Goal: Task Accomplishment & Management: Use online tool/utility

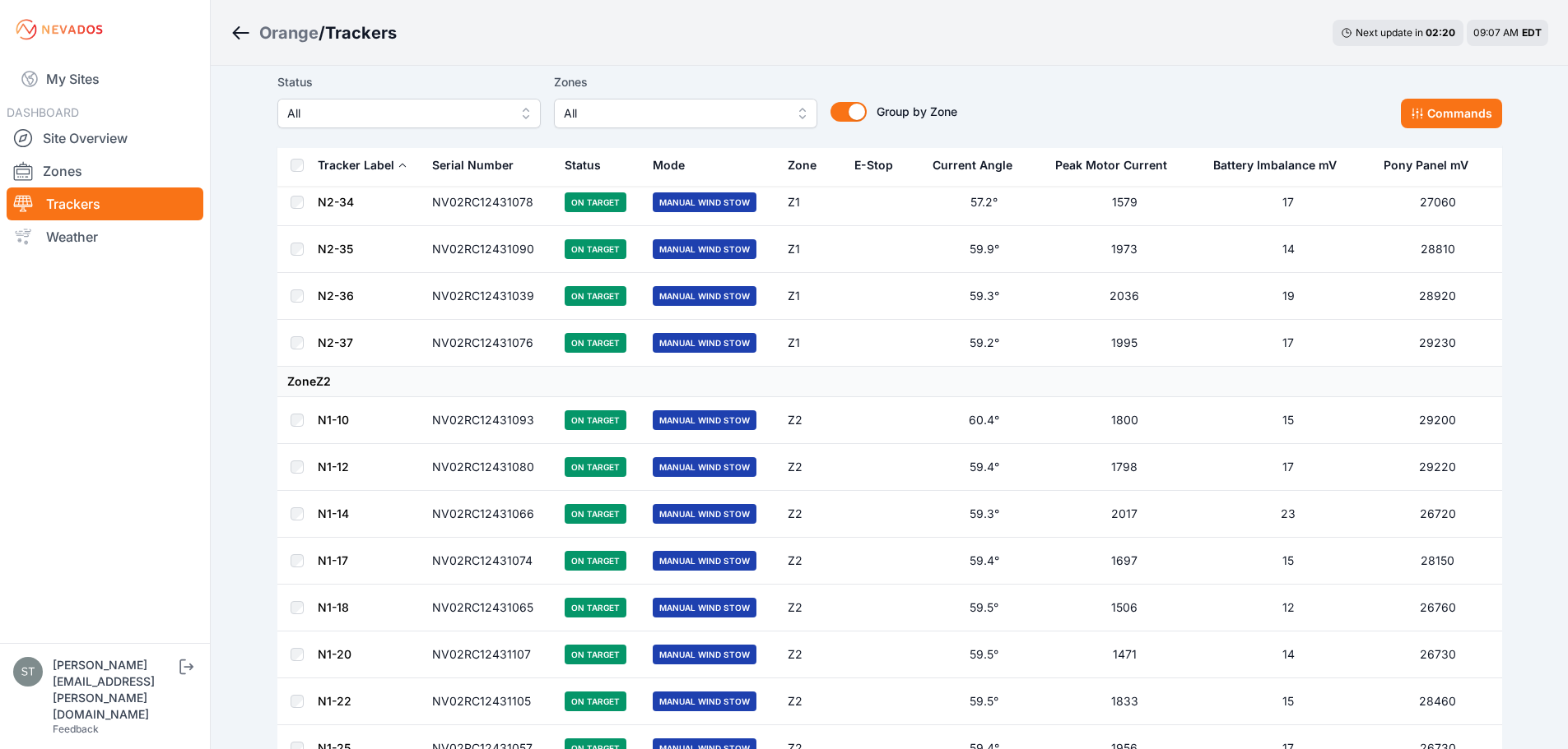
scroll to position [3062, 0]
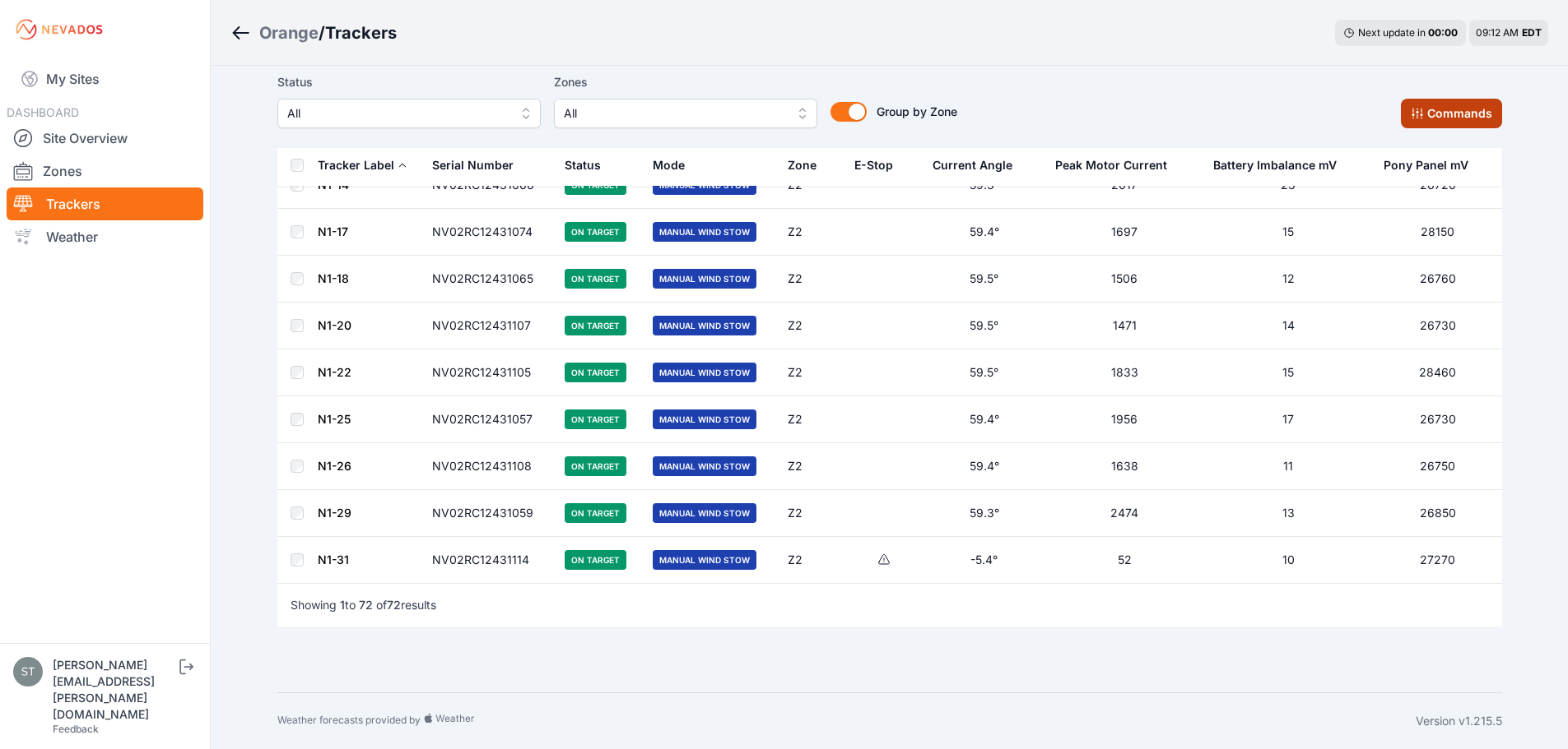
click at [1487, 119] on button "Commands" at bounding box center [1451, 113] width 101 height 29
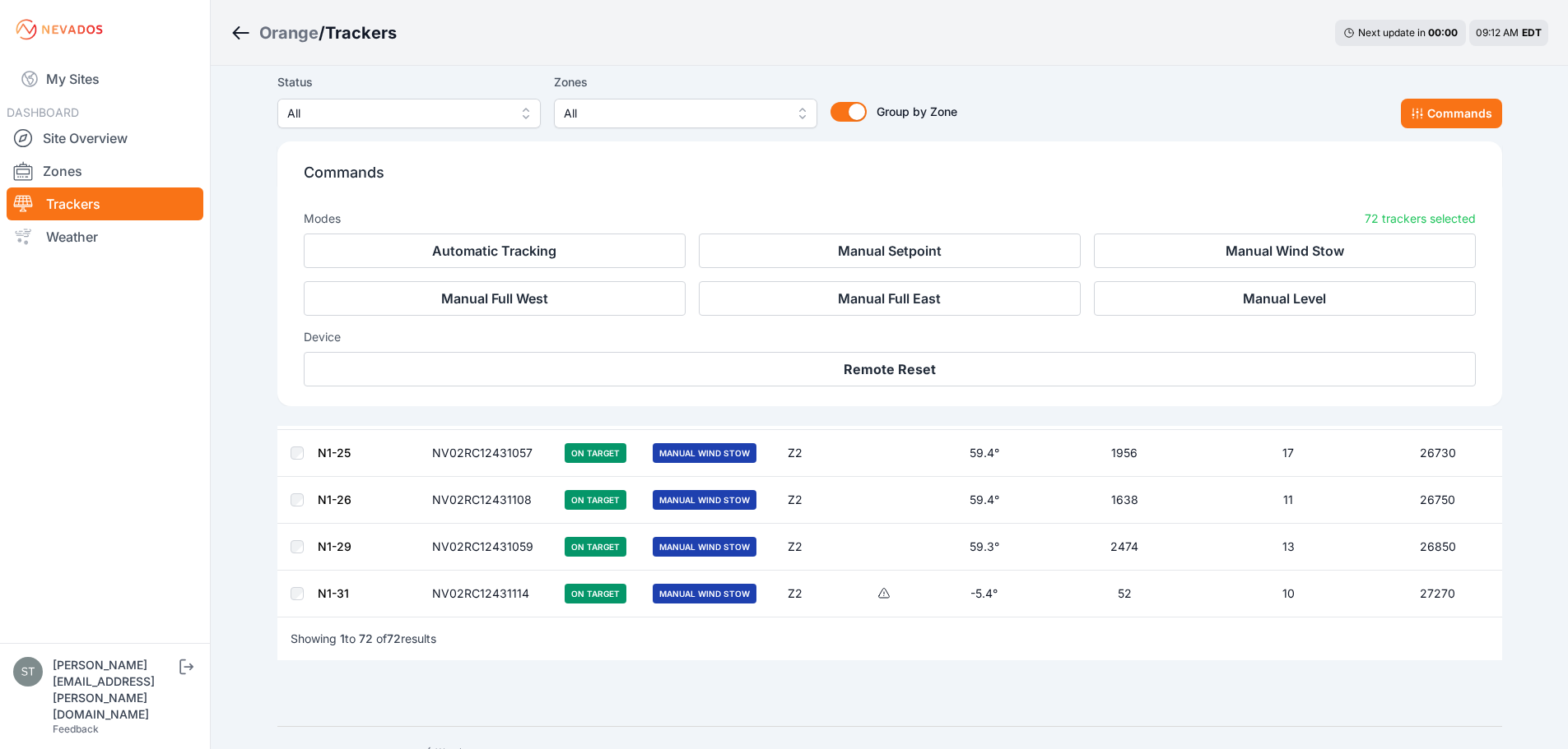
scroll to position [3340, 0]
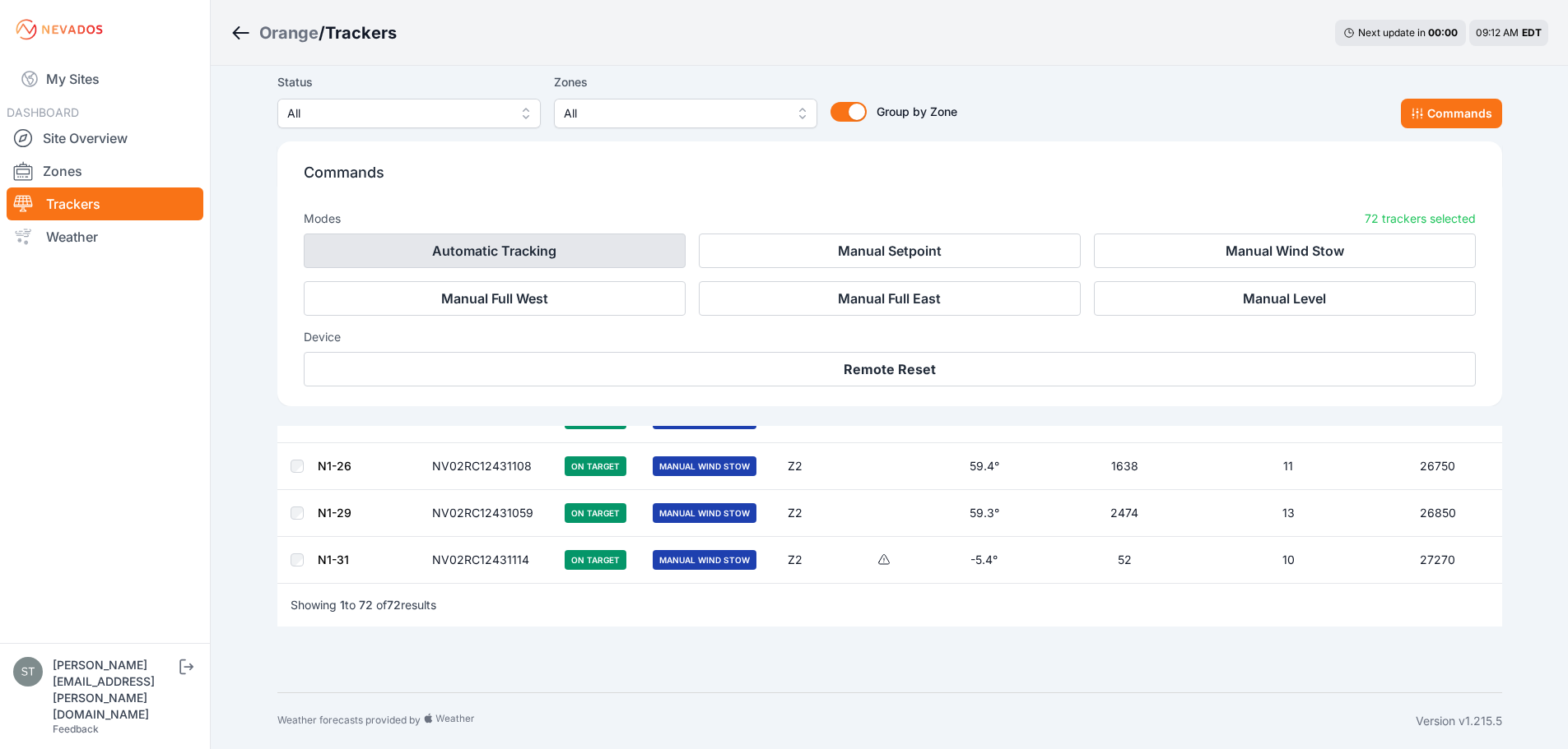
click at [497, 247] on button "Automatic Tracking" at bounding box center [494, 251] width 382 height 34
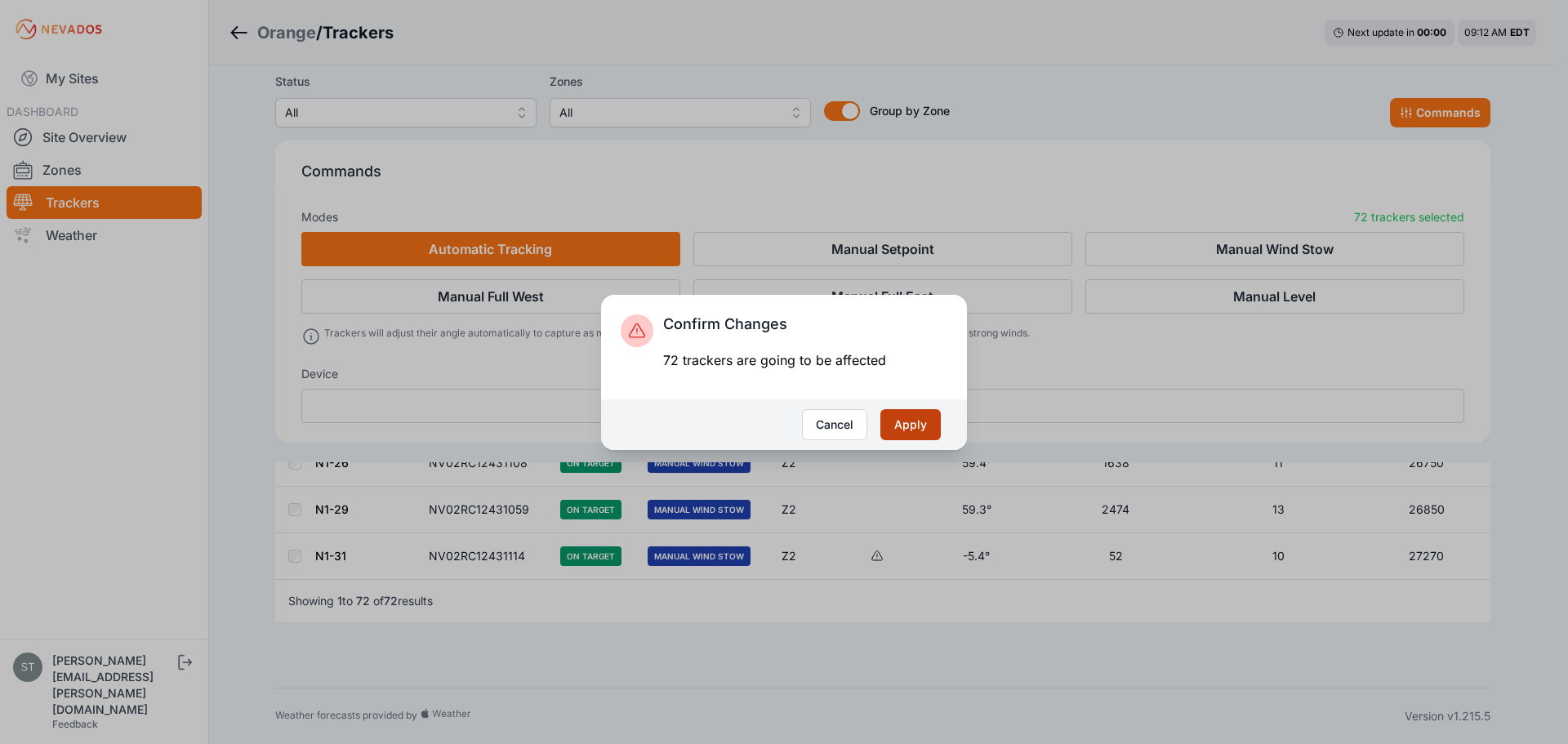
click at [921, 417] on button "Apply" at bounding box center [910, 425] width 60 height 31
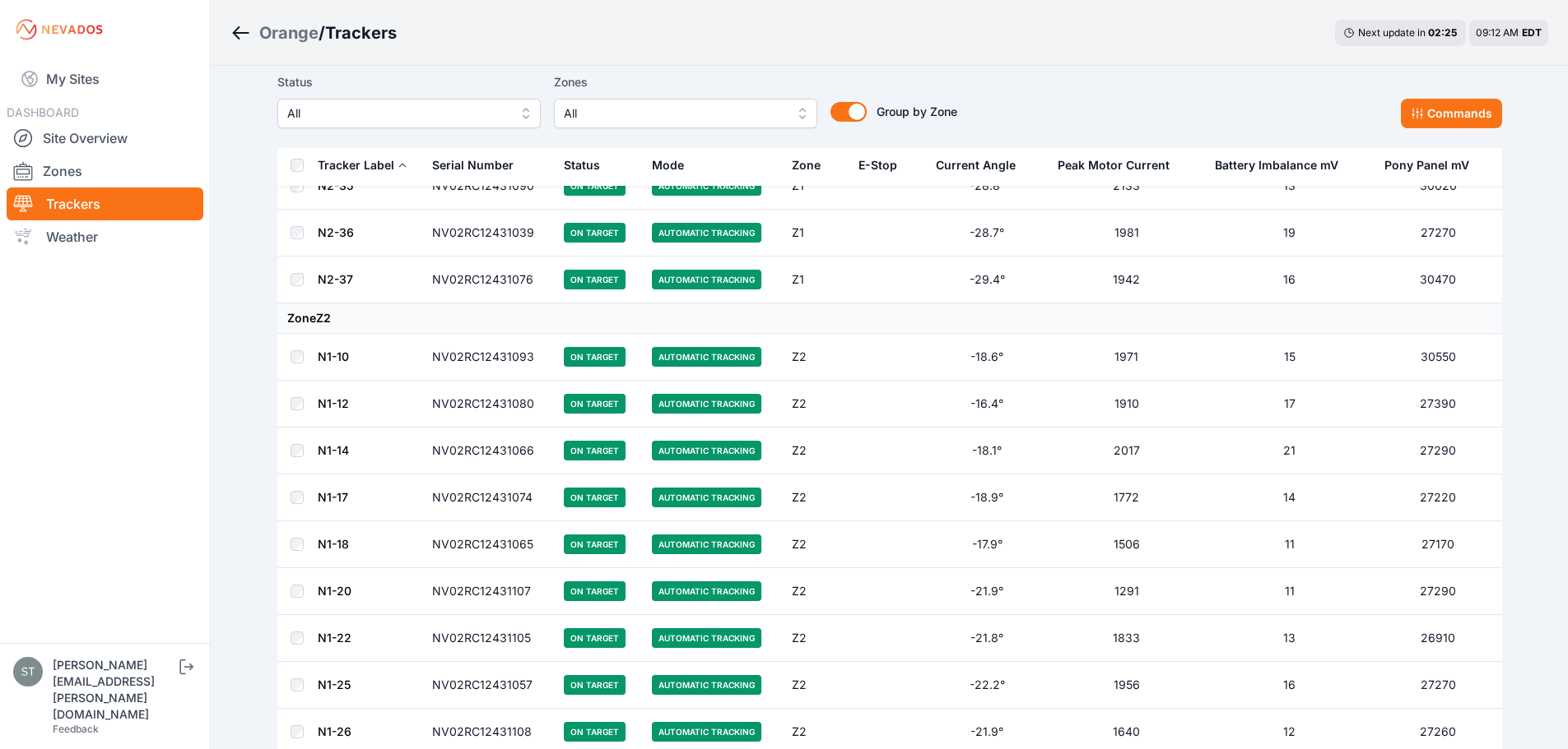
scroll to position [3062, 0]
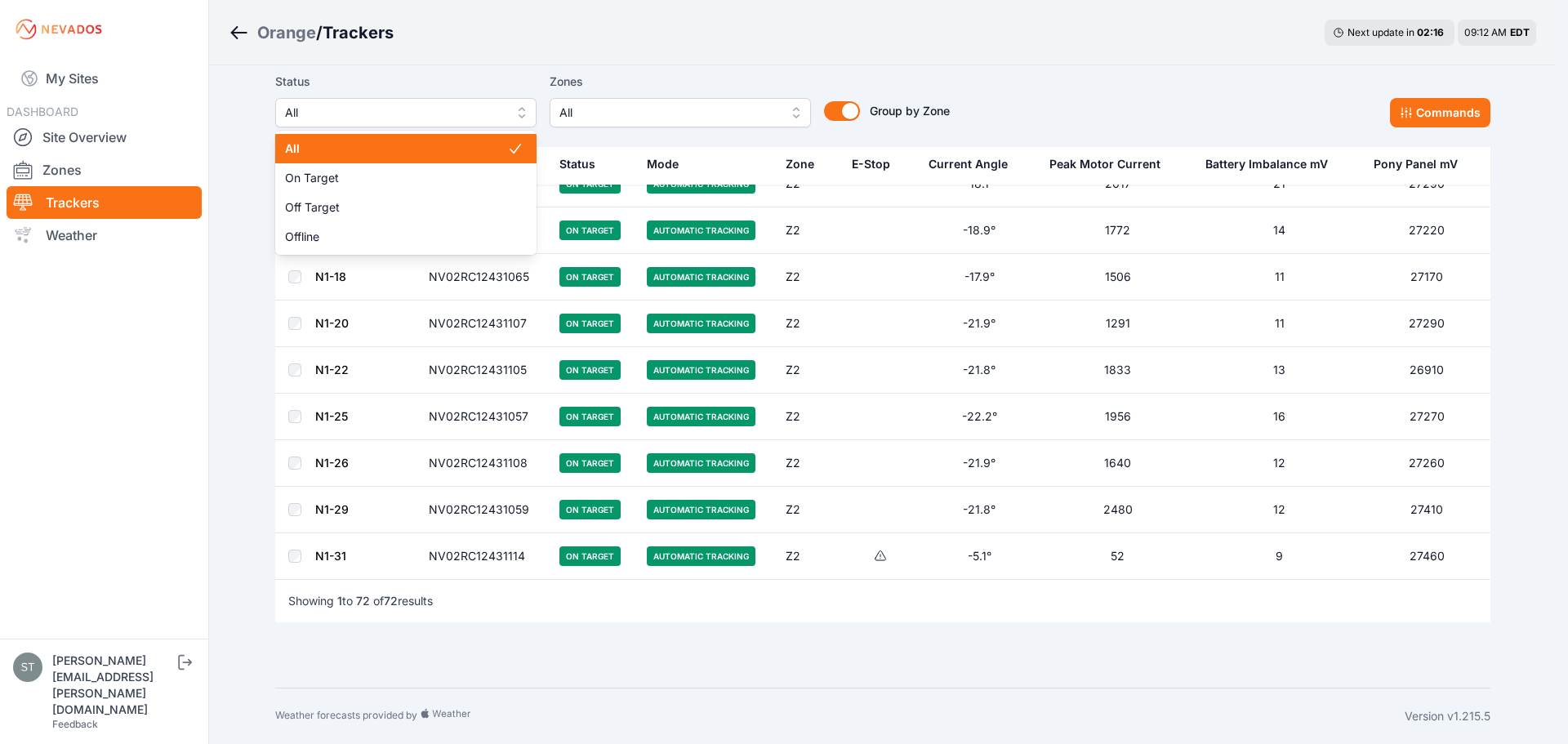
click at [521, 112] on button "All" at bounding box center [406, 112] width 261 height 29
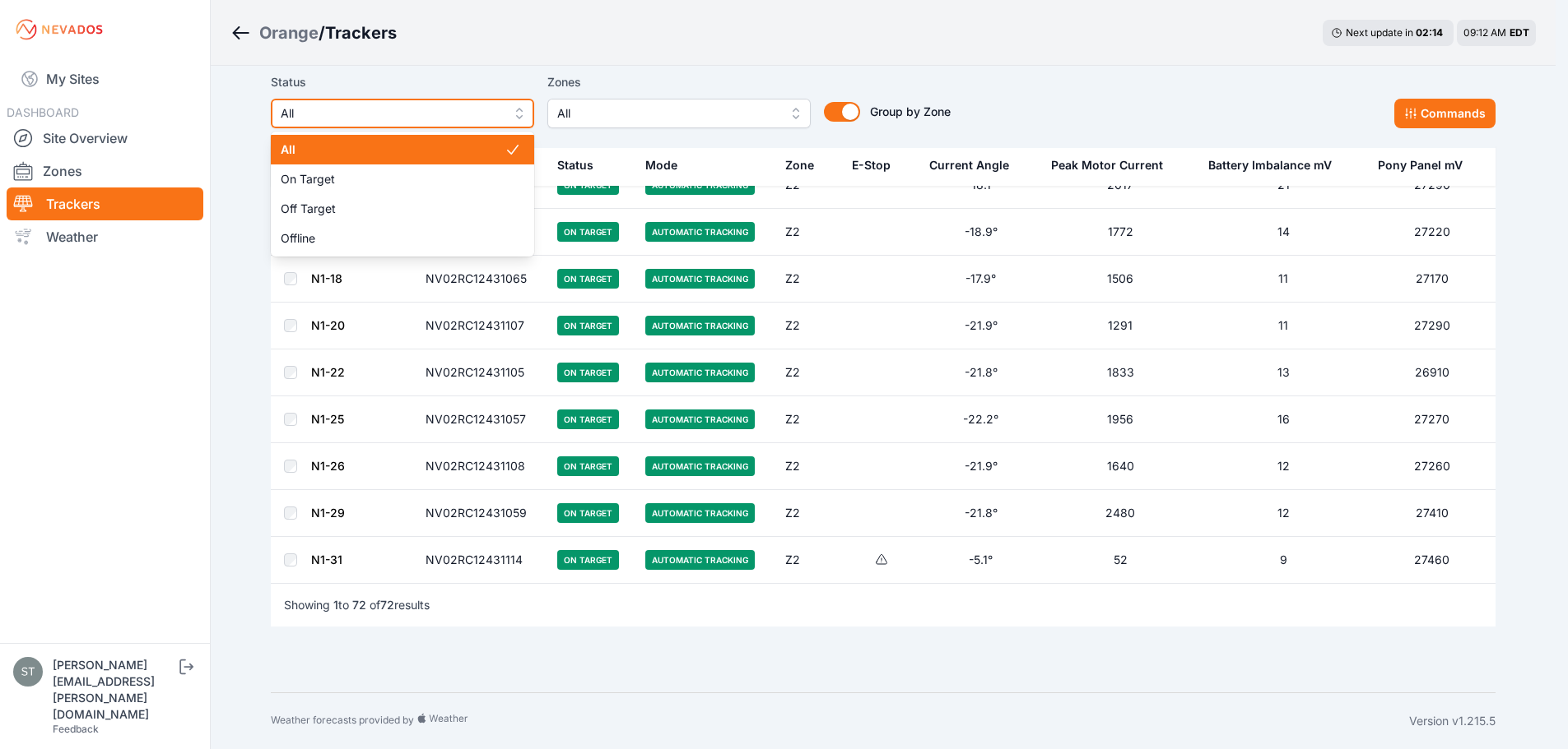
click at [525, 111] on button "All" at bounding box center [402, 113] width 263 height 29
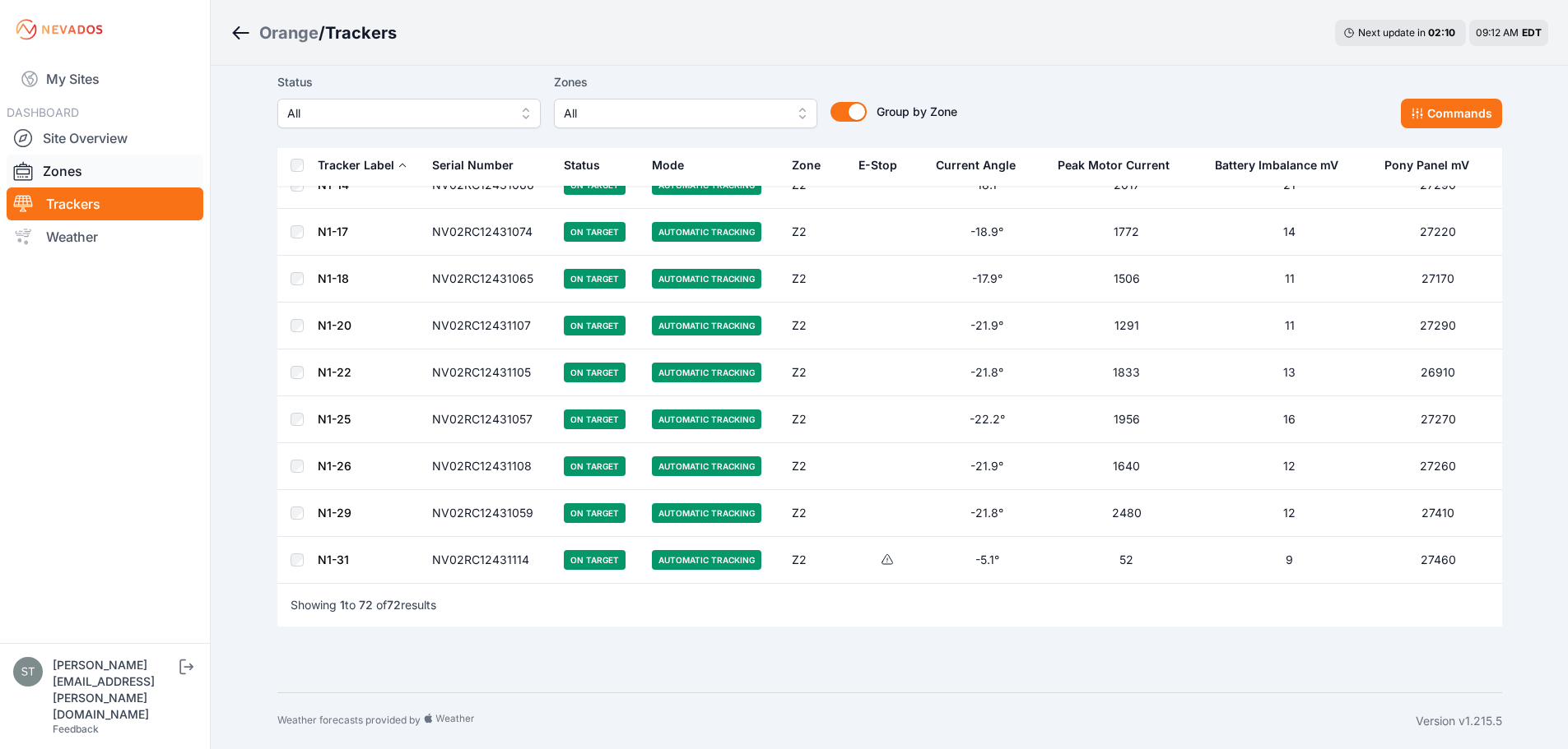
click at [71, 169] on link "Zones" at bounding box center [105, 172] width 197 height 33
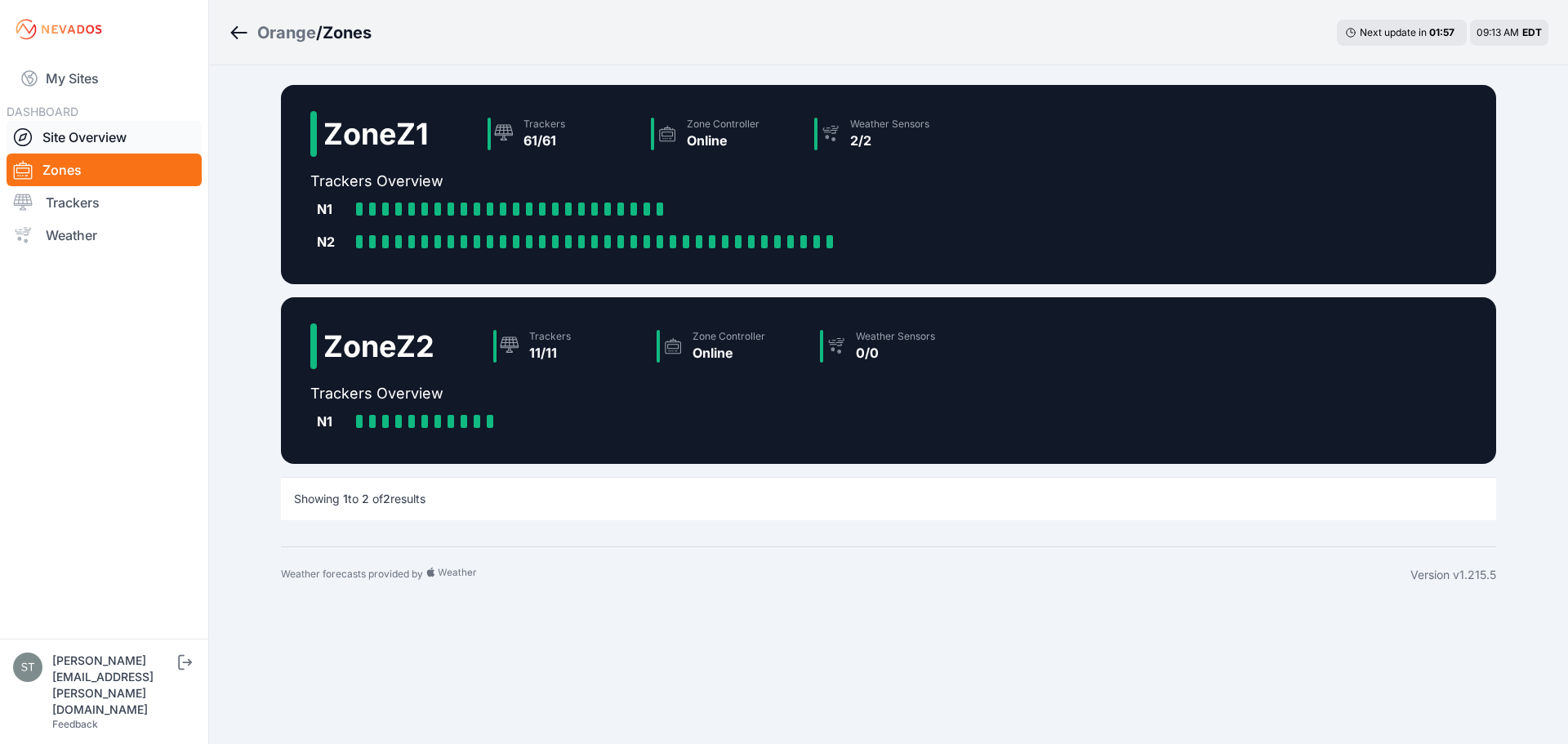
click at [105, 133] on link "Site Overview" at bounding box center [105, 138] width 196 height 33
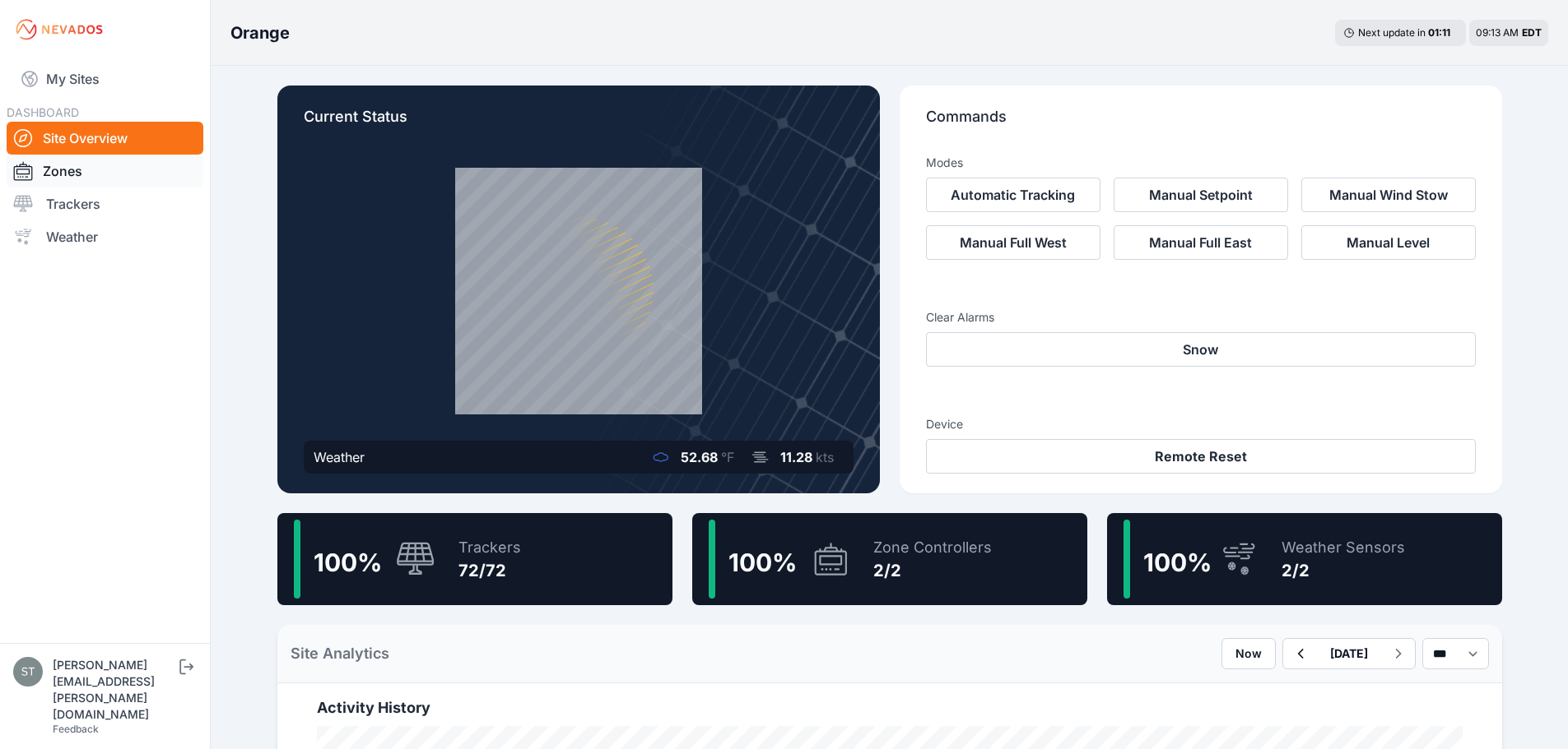
click at [69, 171] on link "Zones" at bounding box center [105, 172] width 197 height 33
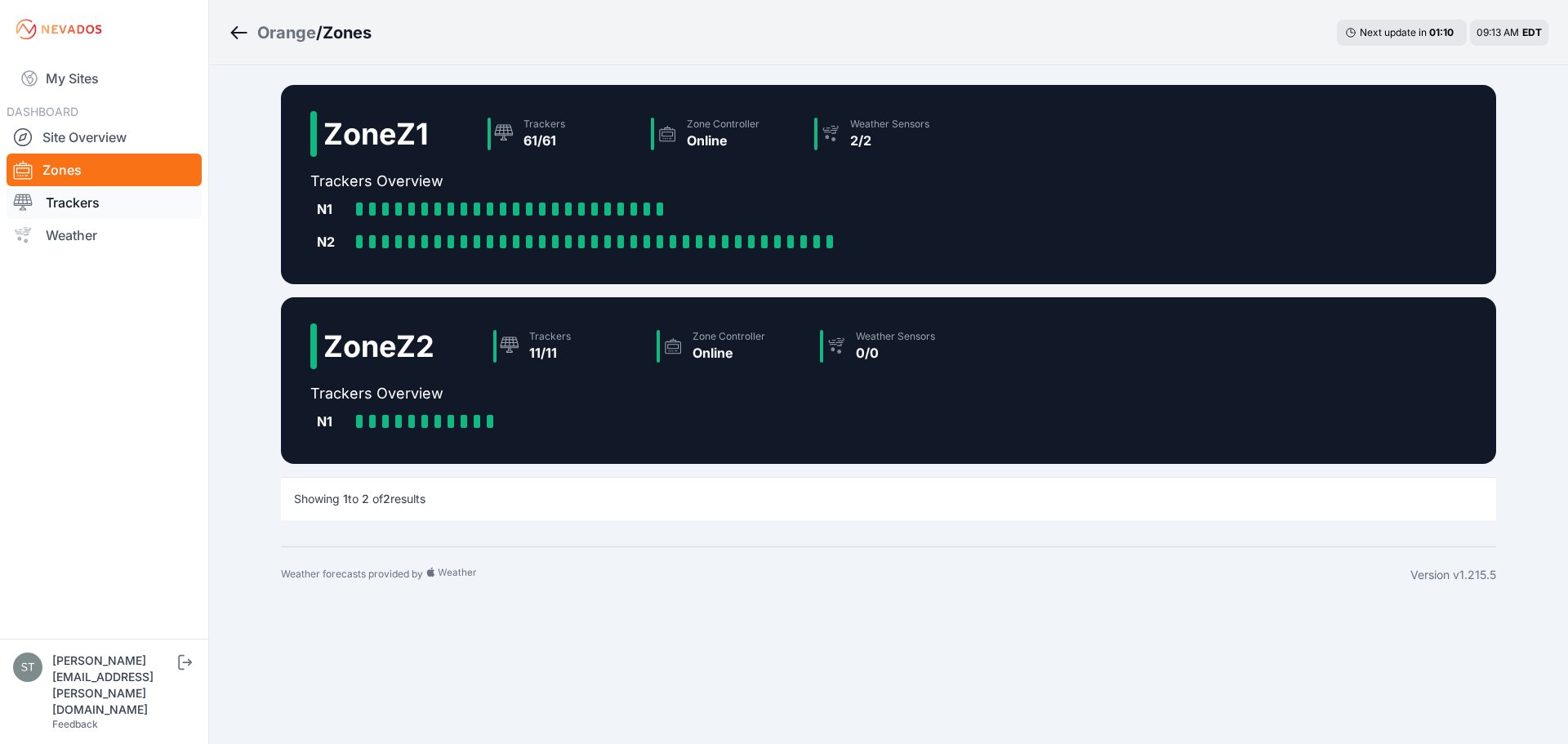
click at [90, 211] on link "Trackers" at bounding box center [105, 202] width 196 height 33
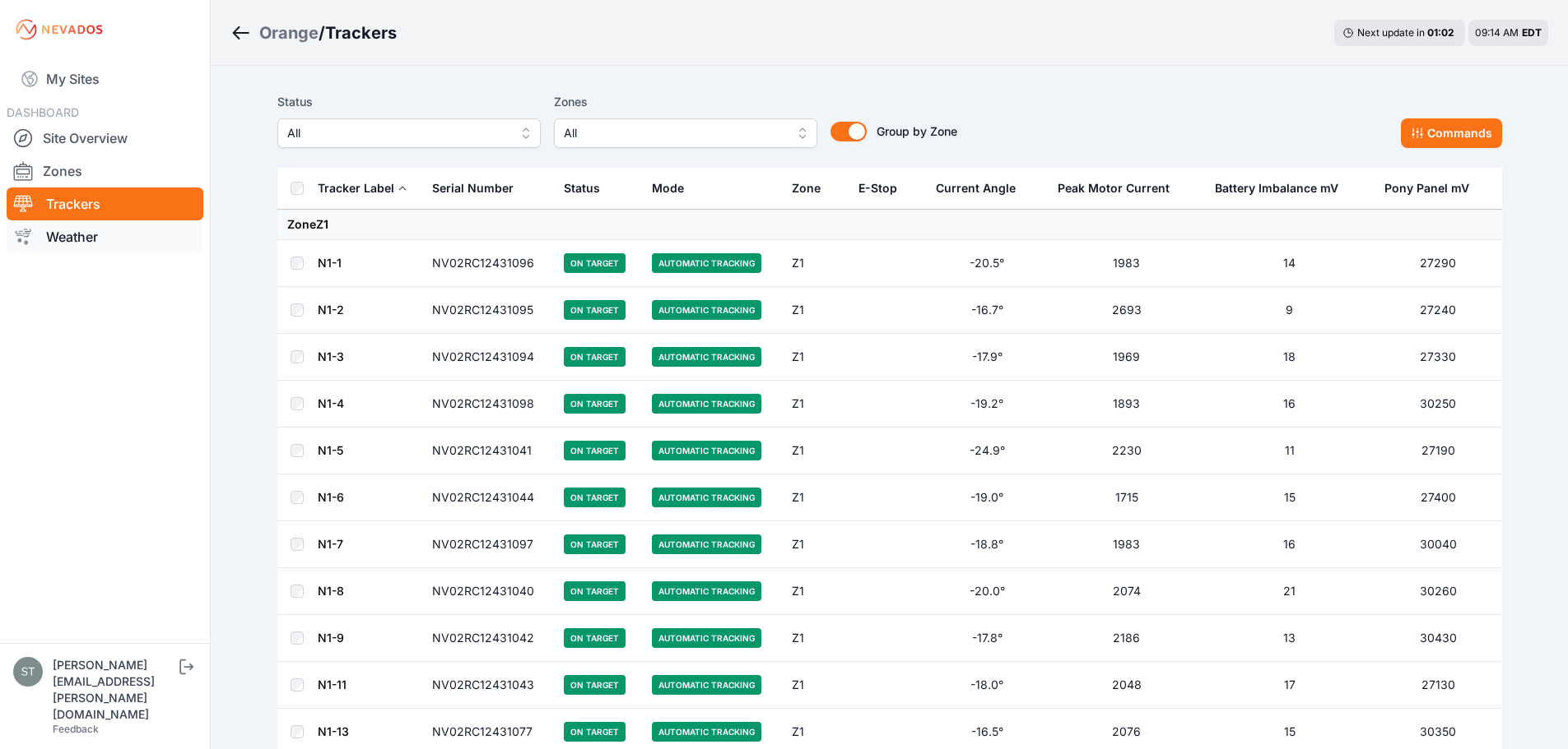
click at [91, 235] on link "Weather" at bounding box center [105, 237] width 197 height 33
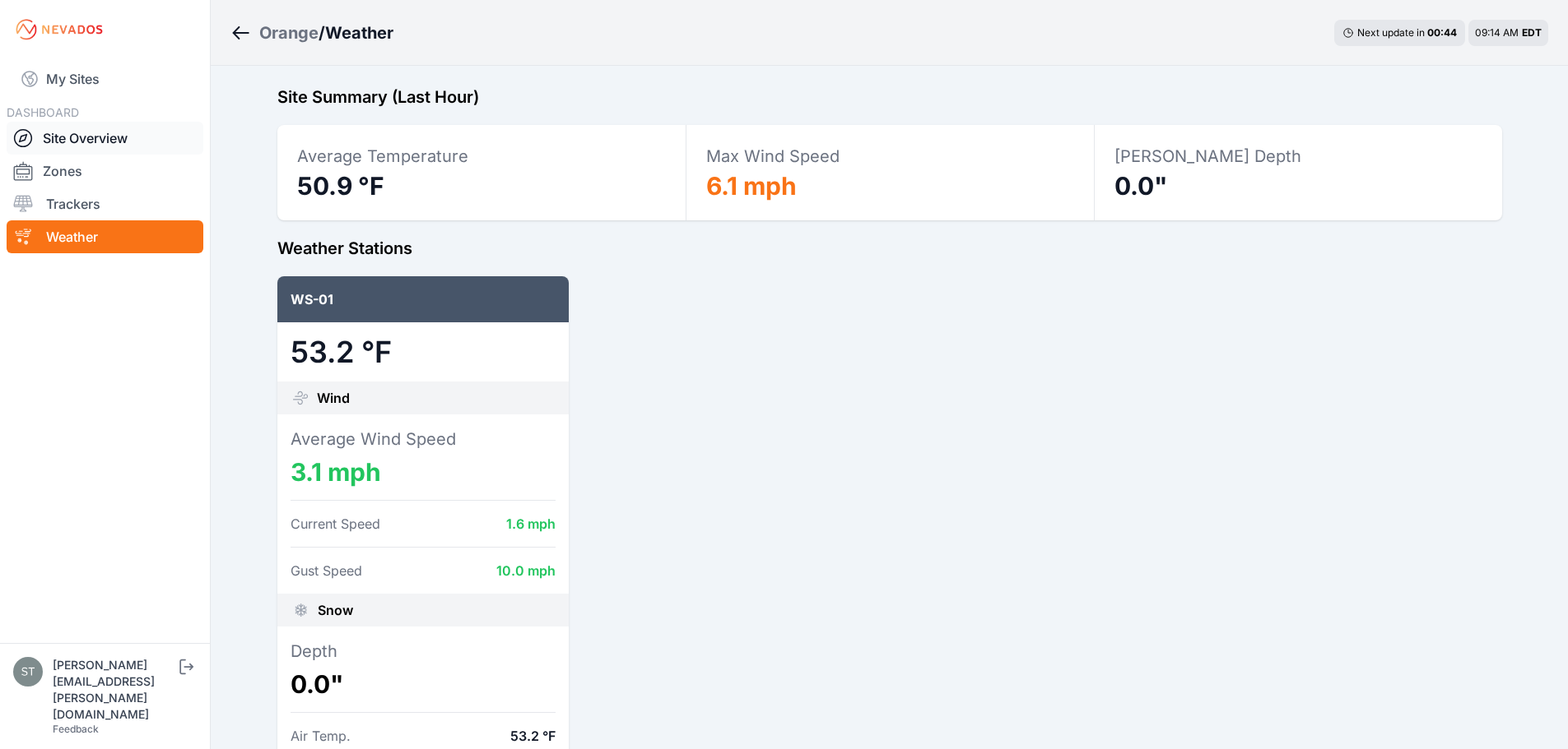
click at [84, 143] on link "Site Overview" at bounding box center [105, 138] width 197 height 33
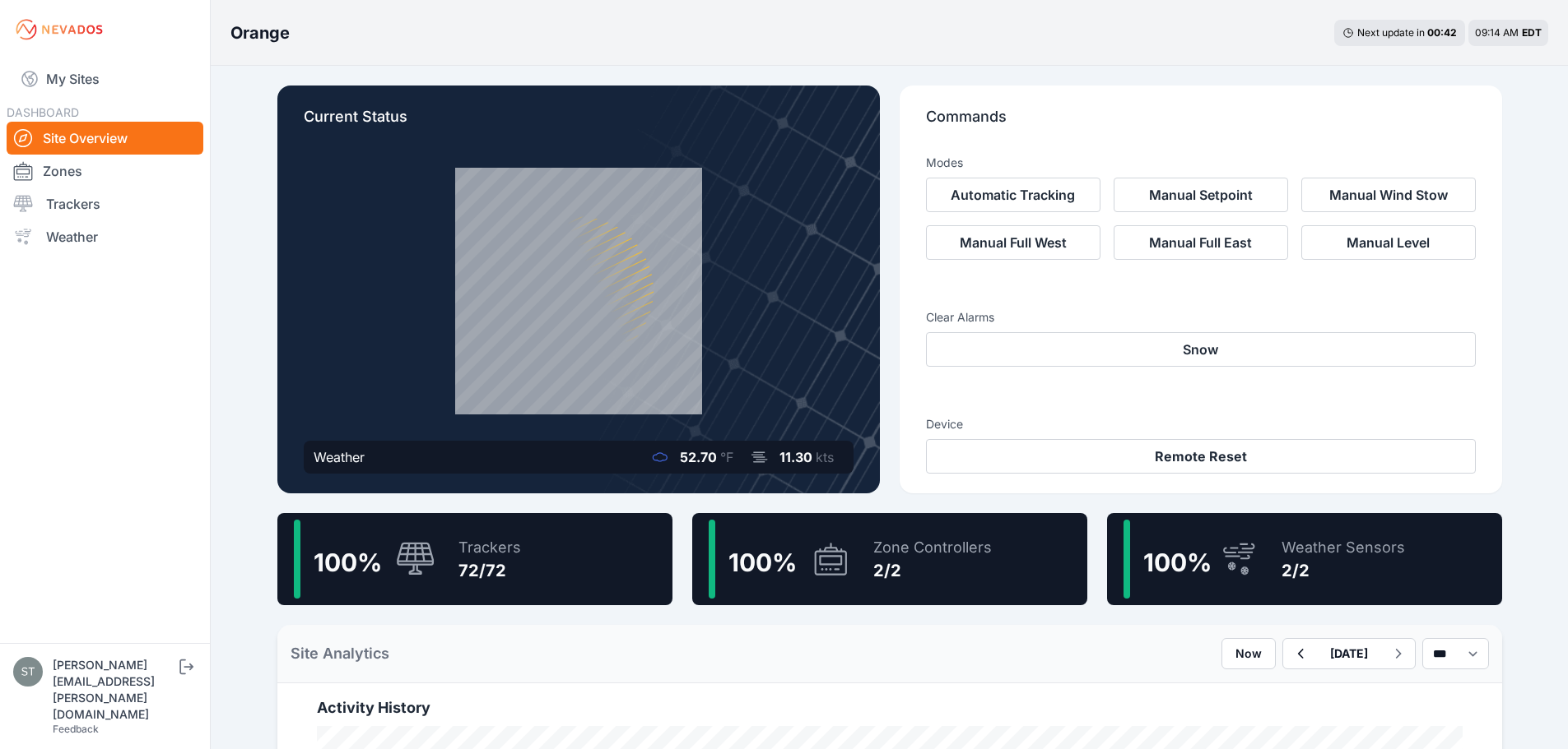
click at [597, 331] on icon at bounding box center [578, 292] width 264 height 264
click at [530, 414] on icon at bounding box center [578, 292] width 264 height 264
click at [543, 466] on div "Weather 52.70 °F 11.30 kts" at bounding box center [571, 456] width 527 height 26
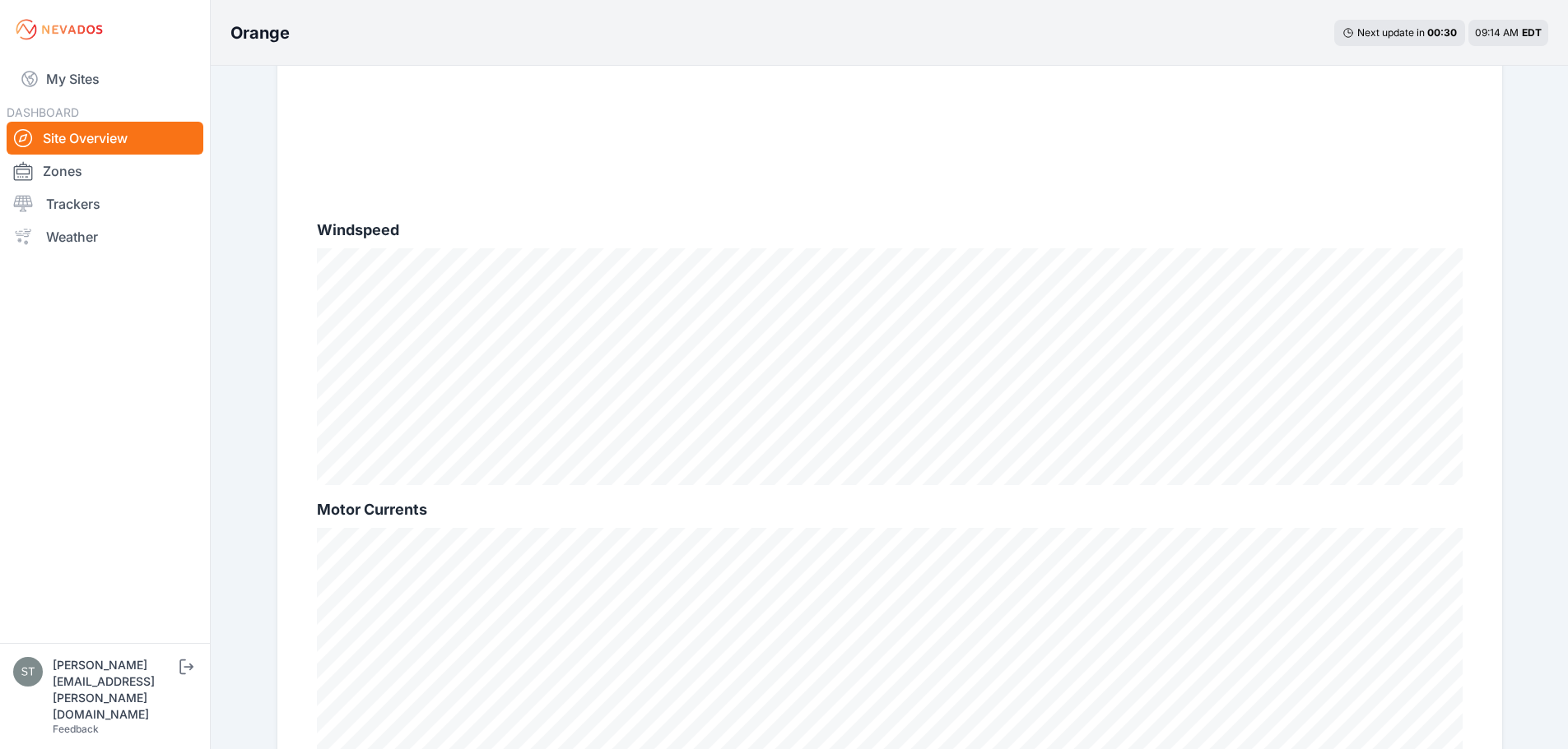
scroll to position [1070, 0]
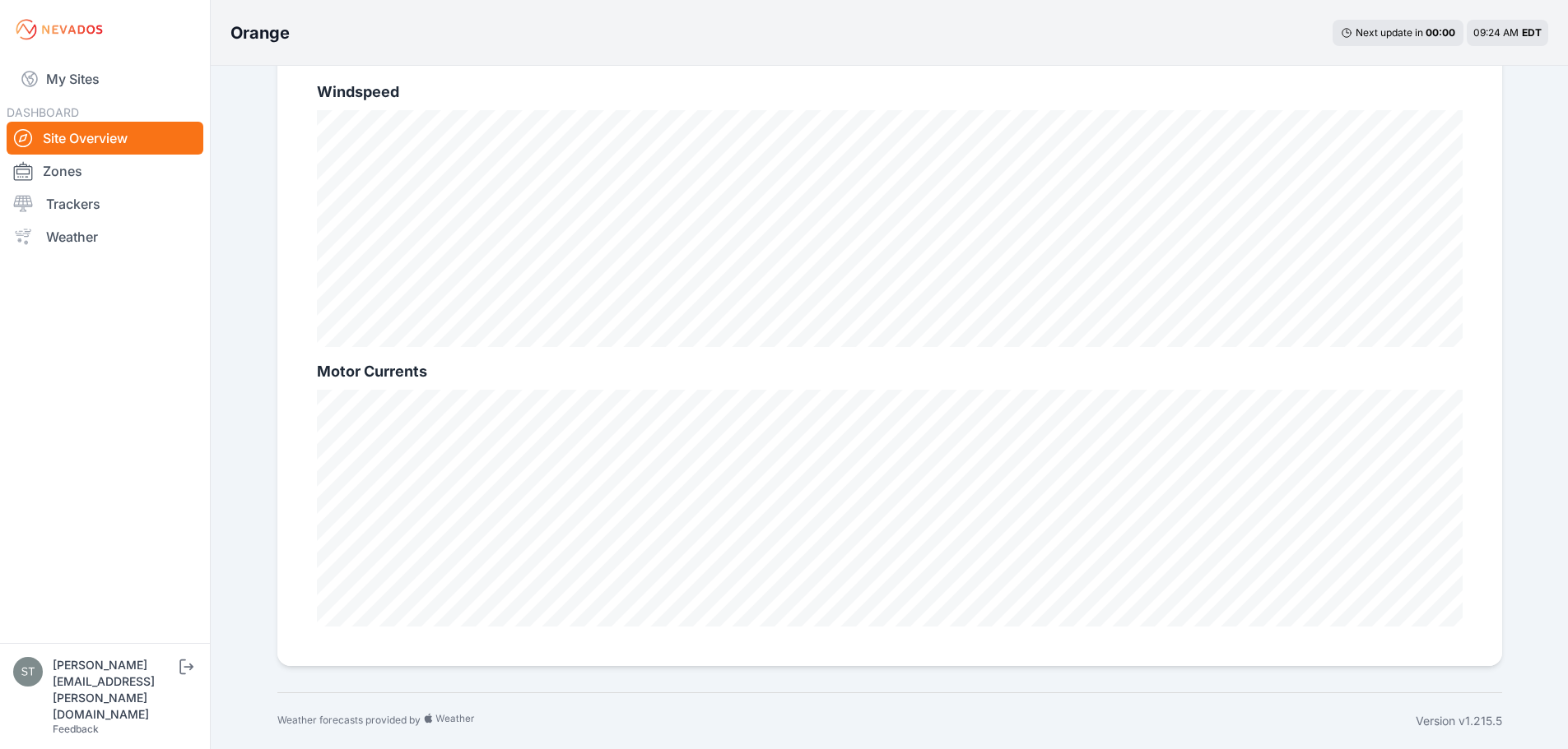
click at [163, 396] on nav "My Sites DASHBOARD Site Overview Zones Trackers Weather" at bounding box center [104, 344] width 210 height 571
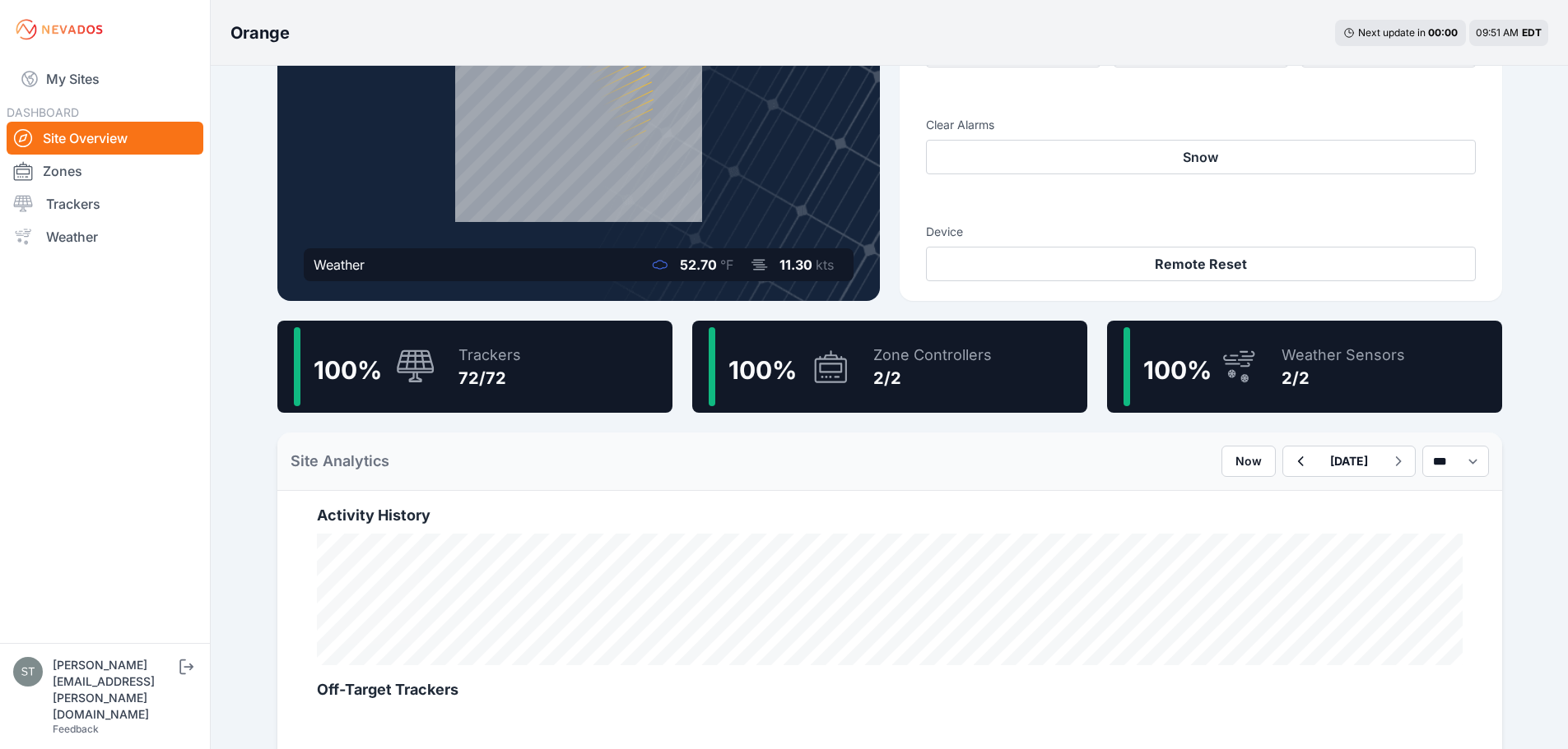
scroll to position [248, 0]
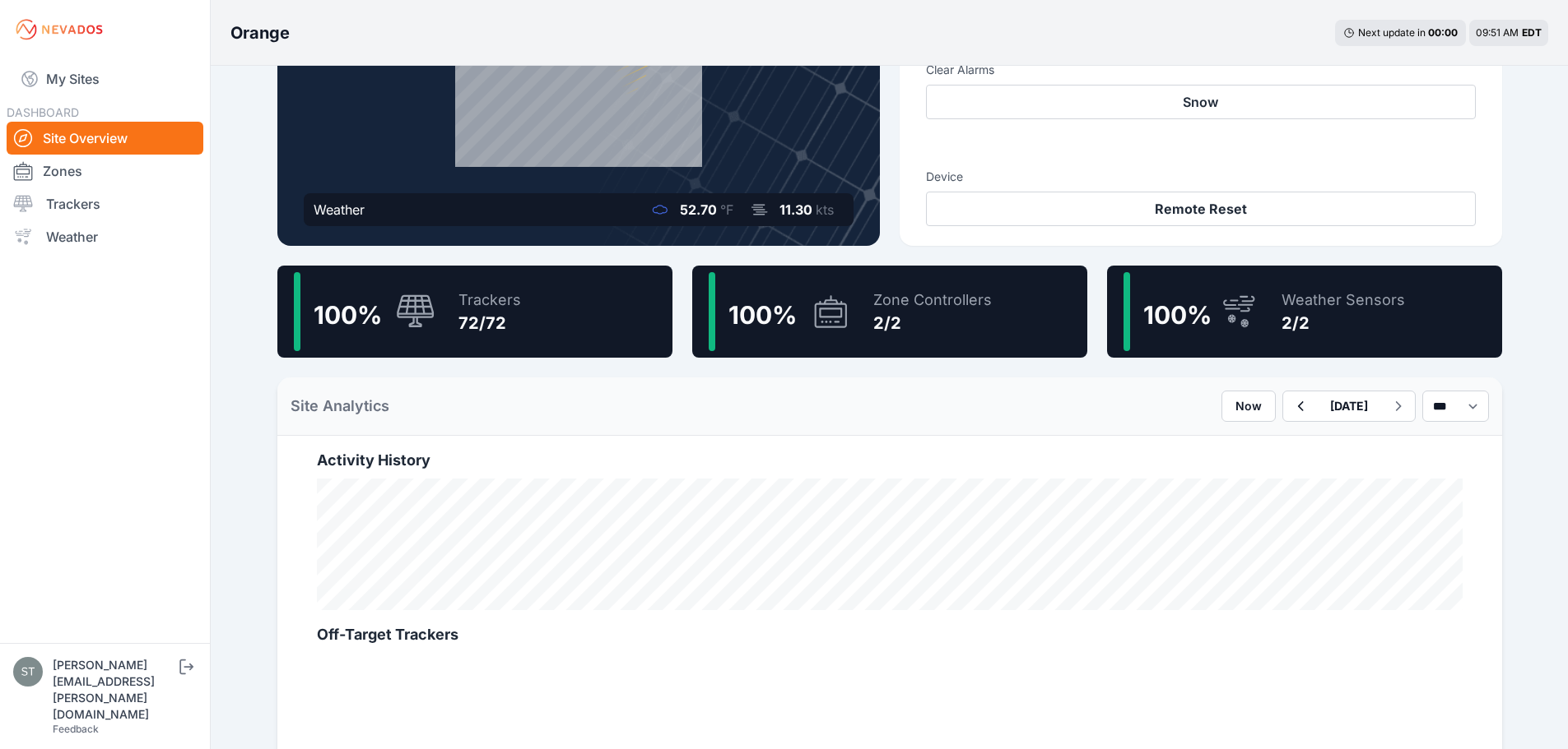
click at [526, 302] on div "100 % Trackers 72/72" at bounding box center [474, 311] width 395 height 92
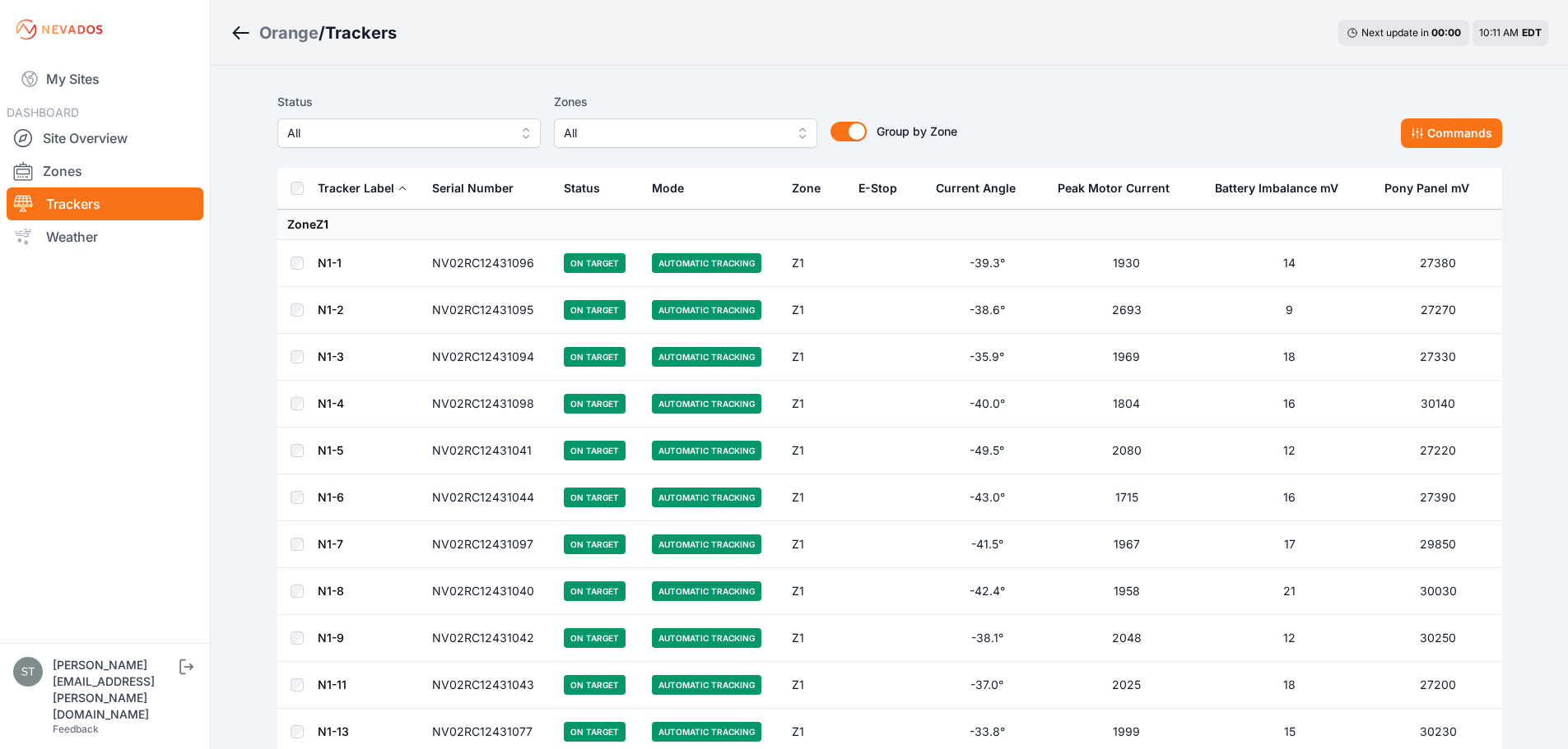
click at [406, 447] on td "N1-5" at bounding box center [370, 452] width 105 height 47
click at [1438, 452] on td "27220" at bounding box center [1438, 452] width 128 height 47
click at [1439, 452] on td "27220" at bounding box center [1438, 452] width 128 height 47
click at [813, 447] on td "Z1" at bounding box center [815, 452] width 66 height 47
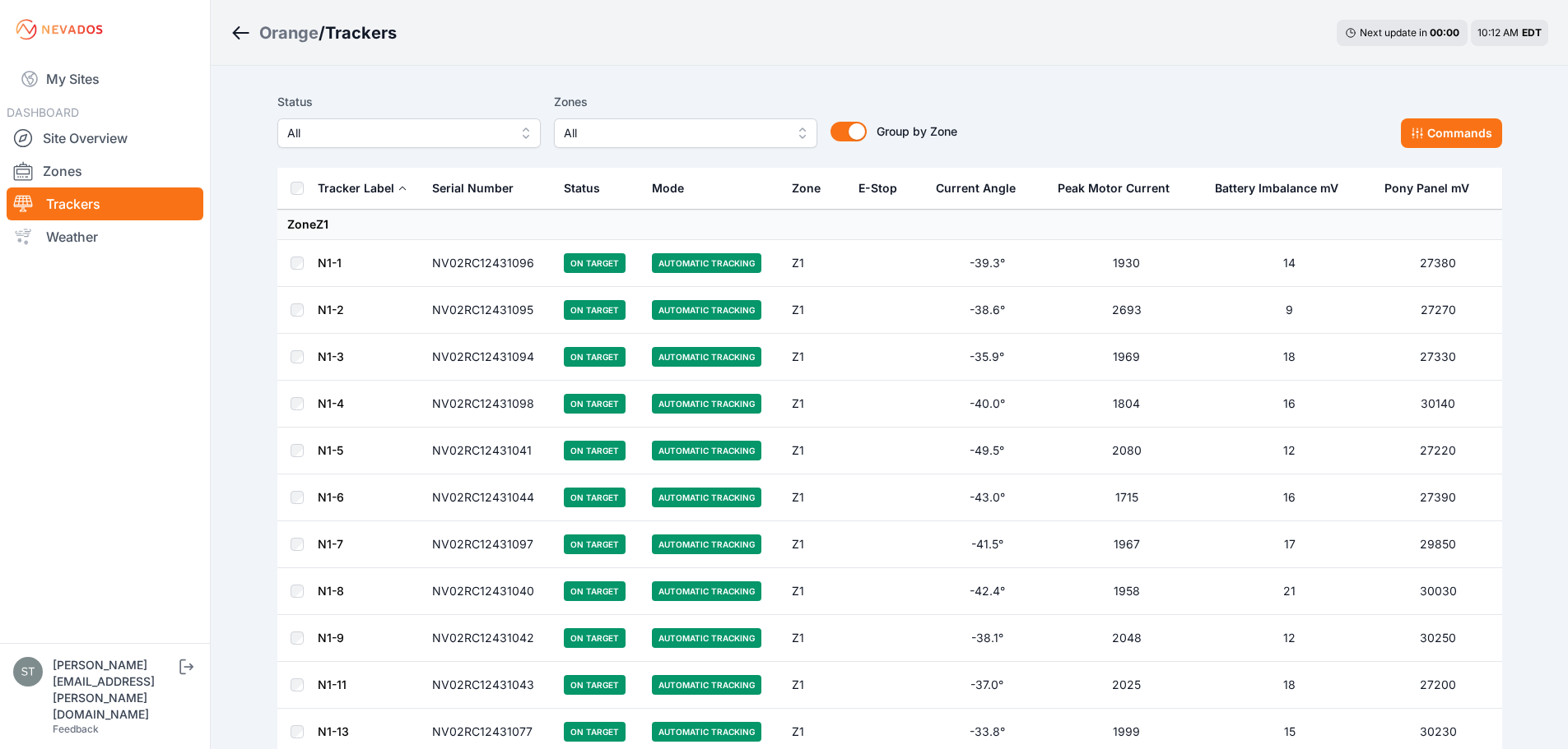
click at [812, 446] on td "Z1" at bounding box center [815, 452] width 66 height 47
click at [376, 451] on td "N1-5" at bounding box center [370, 452] width 105 height 47
click at [1464, 139] on button "Commands" at bounding box center [1451, 133] width 101 height 29
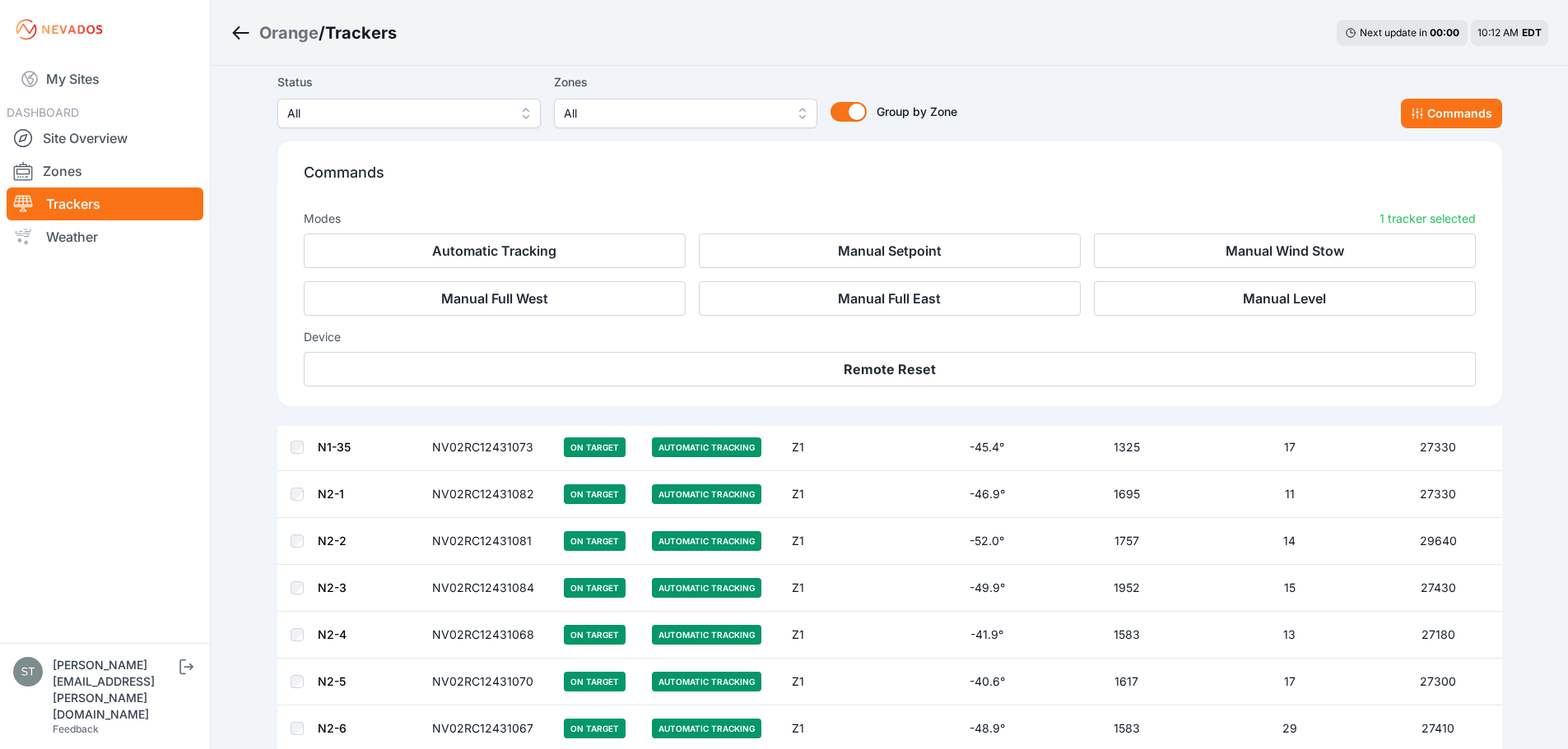
scroll to position [1177, 0]
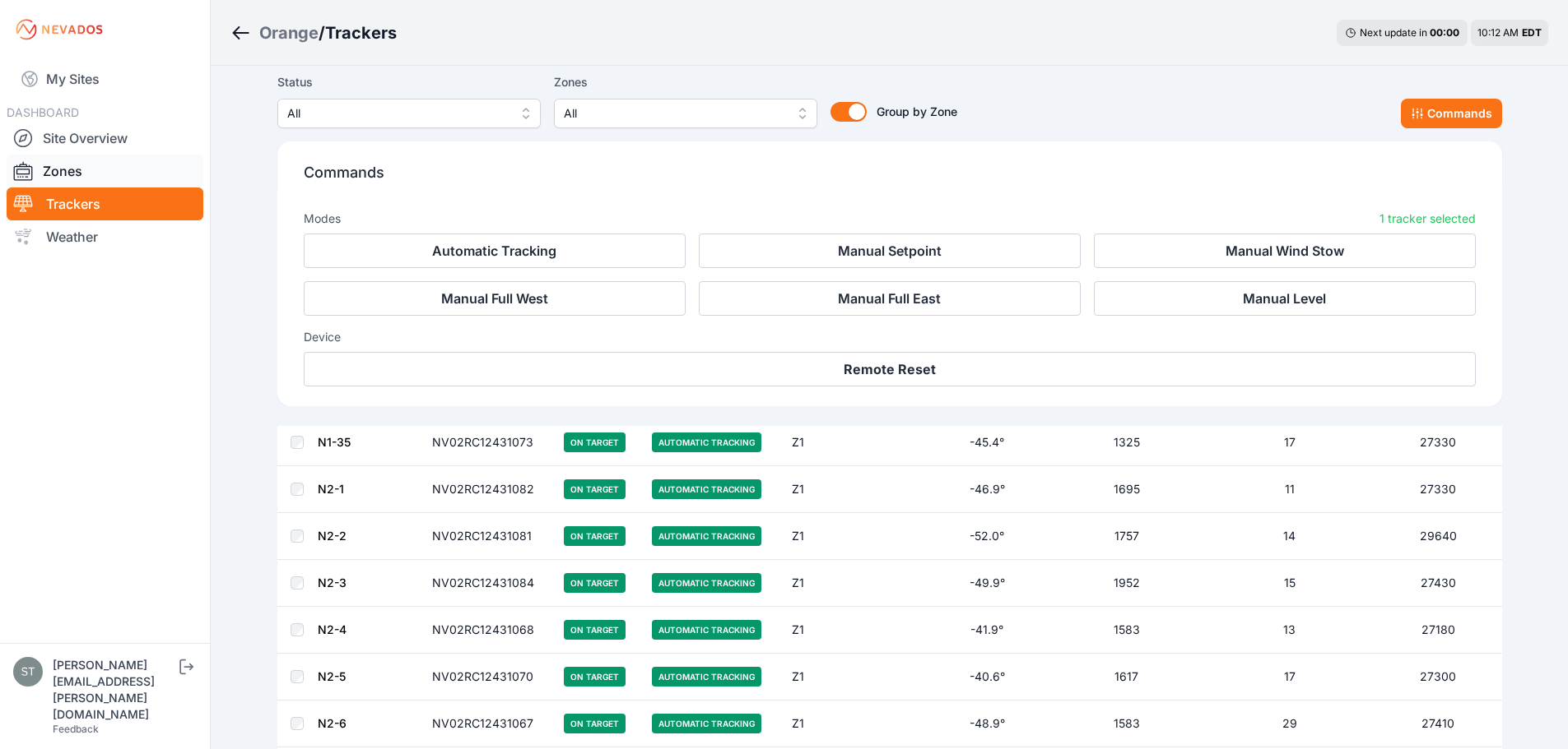
click at [58, 170] on link "Zones" at bounding box center [105, 172] width 197 height 33
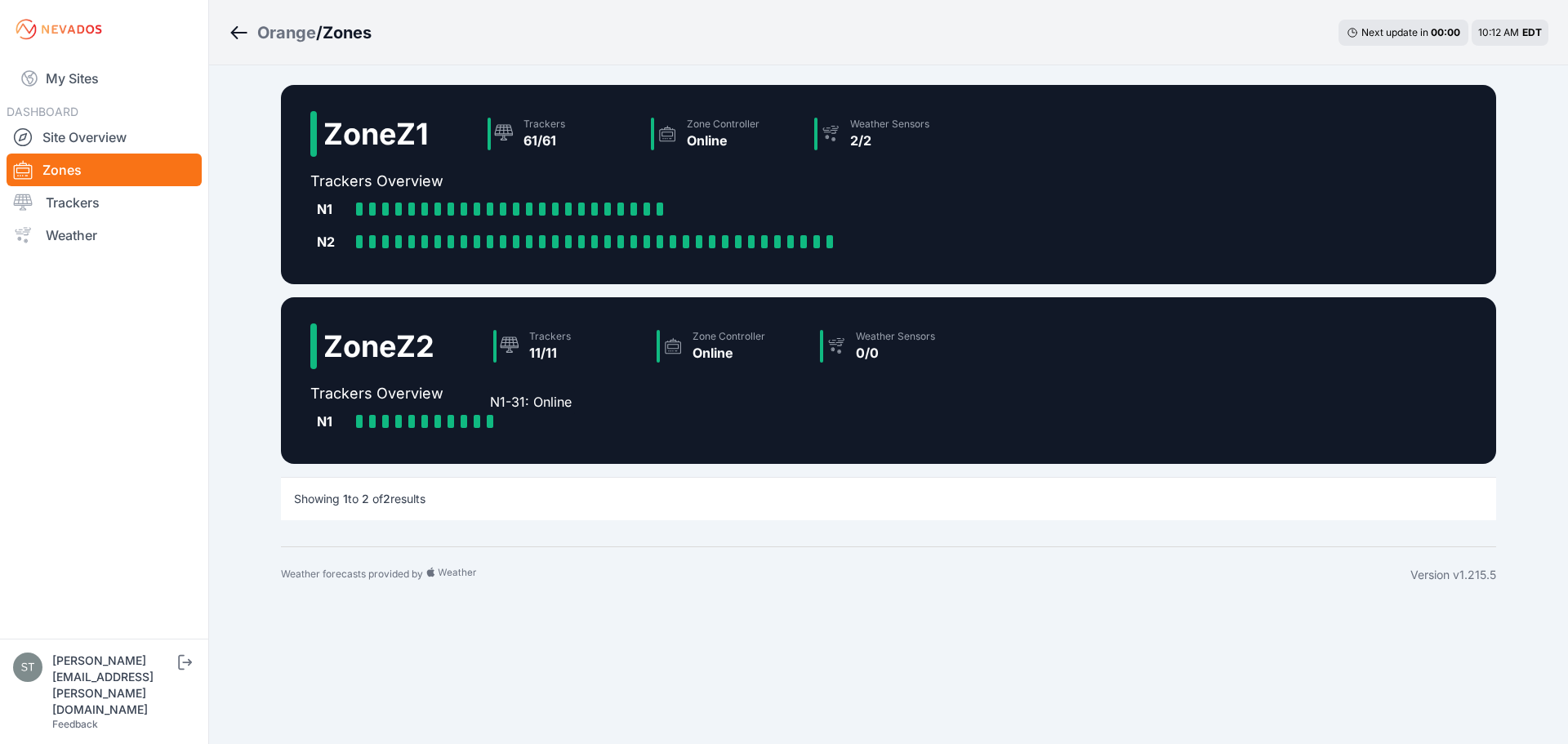
click at [490, 423] on div at bounding box center [490, 420] width 7 height 13
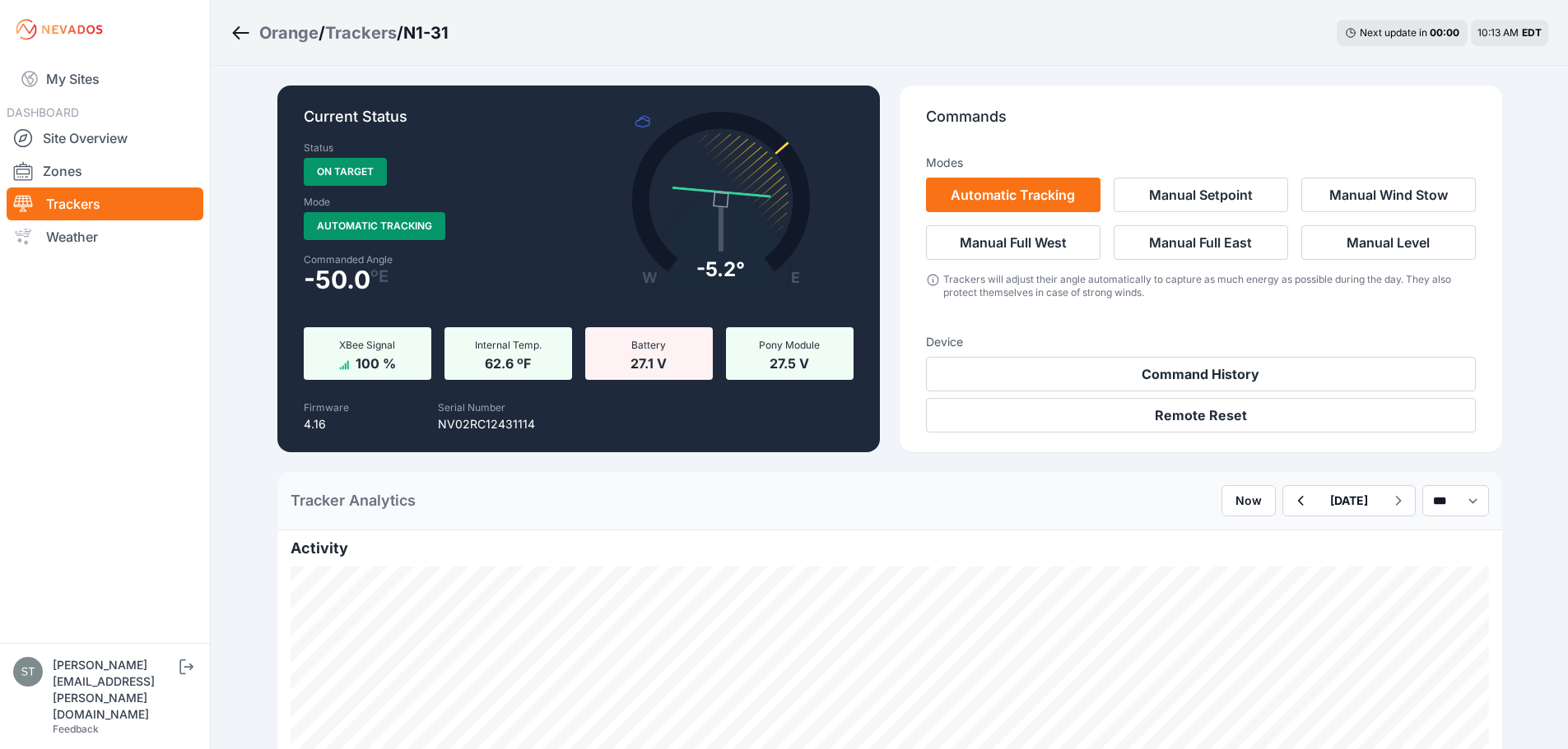
click at [236, 28] on icon "Breadcrumb" at bounding box center [240, 33] width 20 height 20
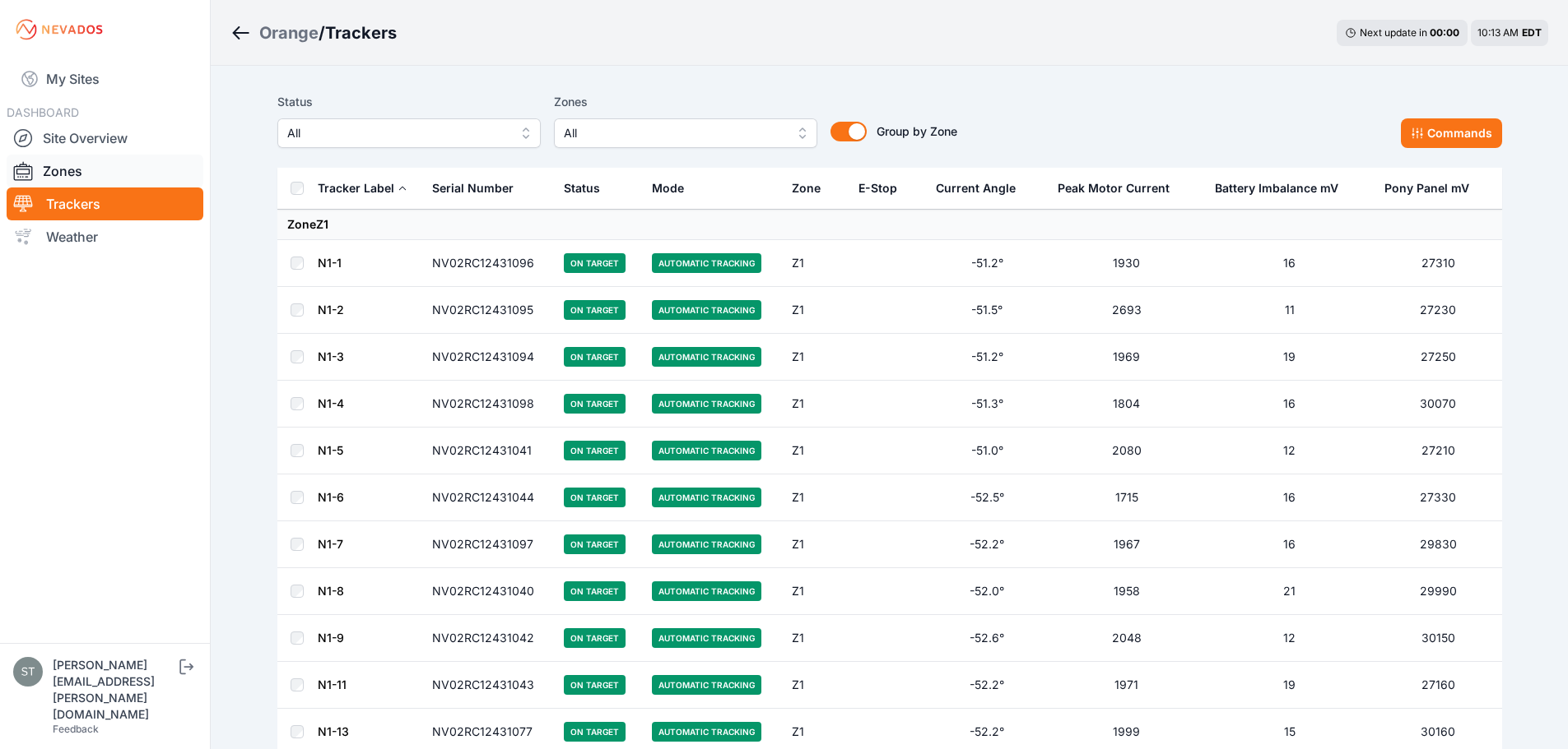
click at [53, 164] on link "Zones" at bounding box center [105, 172] width 197 height 33
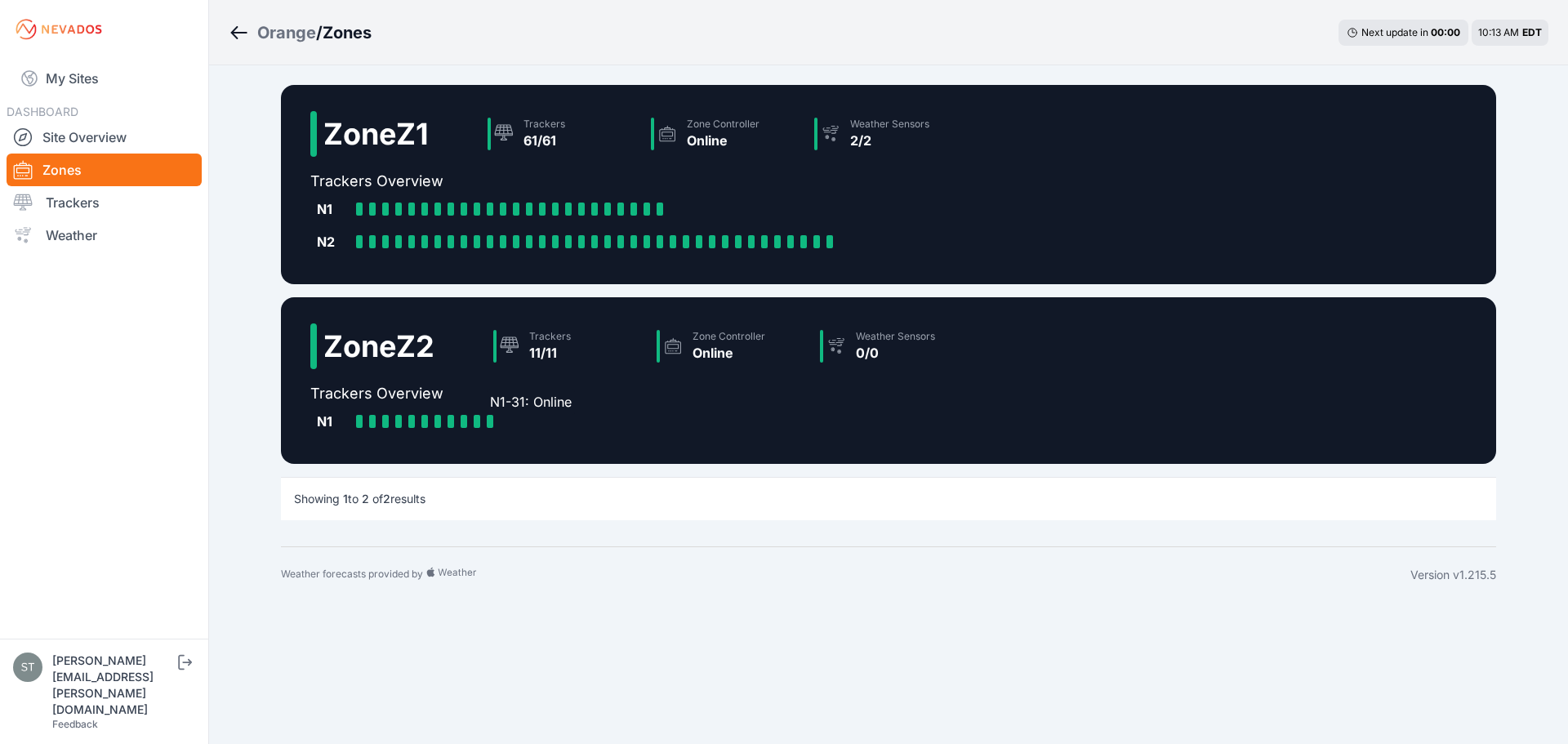
click at [490, 420] on div at bounding box center [490, 420] width 7 height 13
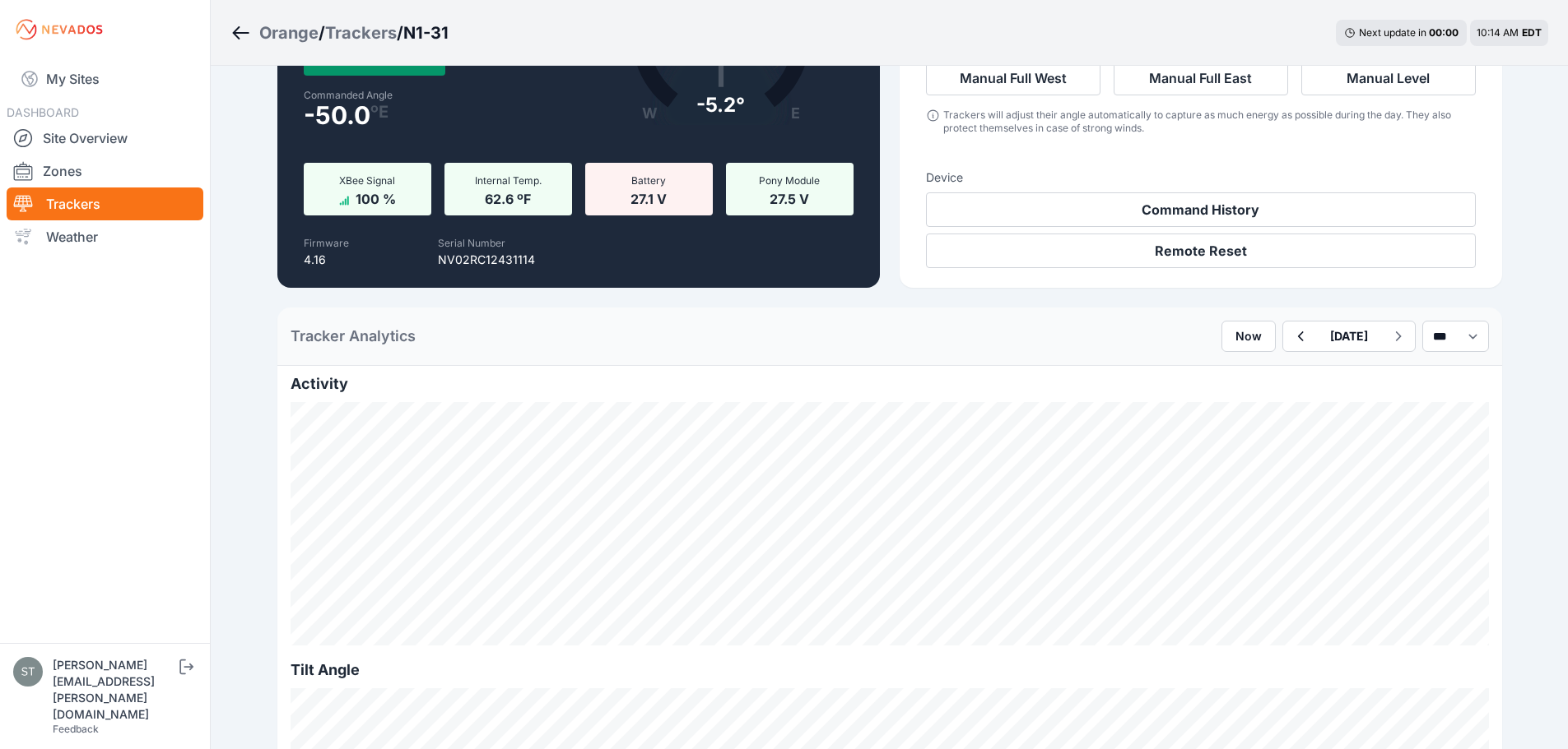
scroll to position [329, 0]
